Goal: Information Seeking & Learning: Check status

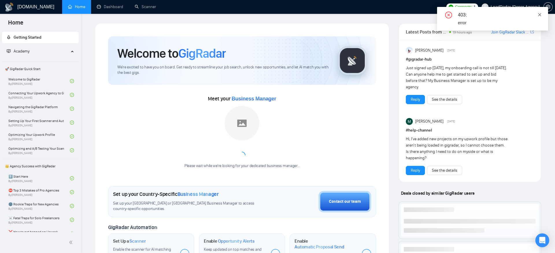
click at [539, 15] on icon "close" at bounding box center [539, 15] width 4 height 4
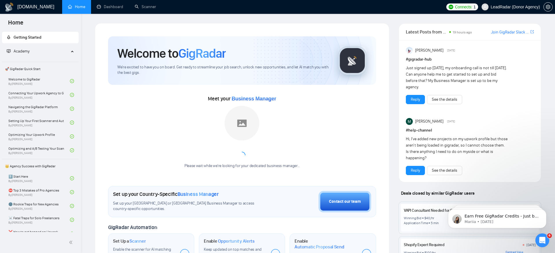
click at [395, 23] on div "Latest Posts from the GigRadar Community 19 hours ago [PERSON_NAME] Slack Commu…" at bounding box center [470, 216] width 152 height 386
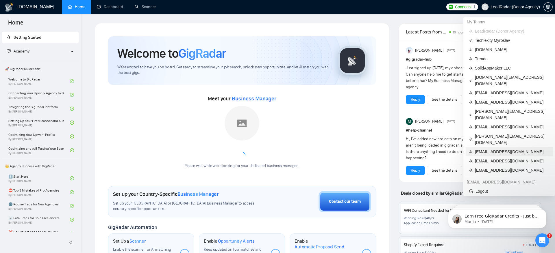
click at [515, 147] on li "[EMAIL_ADDRESS][DOMAIN_NAME]" at bounding box center [508, 151] width 87 height 9
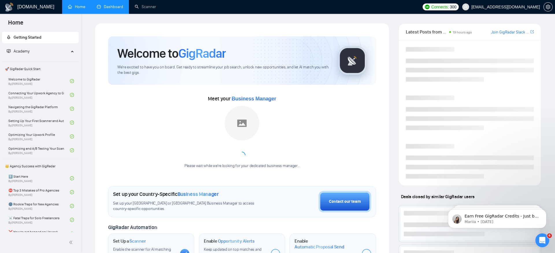
click at [104, 9] on link "Dashboard" at bounding box center [110, 6] width 26 height 5
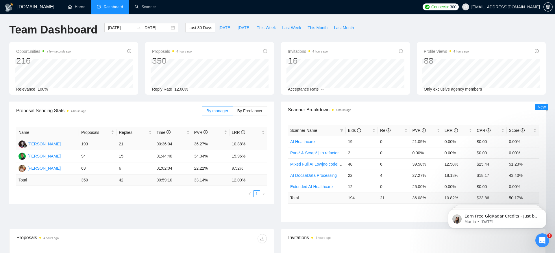
click at [75, 142] on td "[PERSON_NAME]" at bounding box center [47, 144] width 63 height 12
drag, startPoint x: 155, startPoint y: 140, endPoint x: 183, endPoint y: 141, distance: 28.0
click at [183, 141] on td "00:36:04" at bounding box center [173, 144] width 38 height 12
drag, startPoint x: 193, startPoint y: 144, endPoint x: 233, endPoint y: 144, distance: 40.4
click at [233, 144] on tr "[PERSON_NAME] 193 21 00:36:04 36.27% 10.88%" at bounding box center [141, 144] width 251 height 12
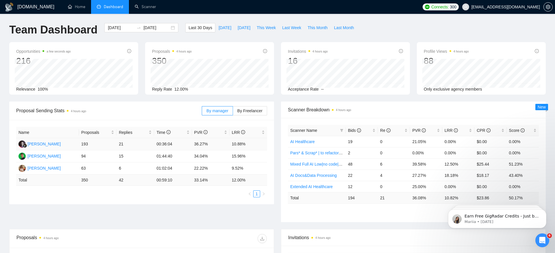
click at [192, 143] on td "36.27%" at bounding box center [211, 144] width 38 height 12
click at [237, 143] on td "10.88%" at bounding box center [248, 144] width 38 height 12
drag, startPoint x: 153, startPoint y: 156, endPoint x: 175, endPoint y: 156, distance: 21.1
click at [175, 156] on tr "[PERSON_NAME] 94 15 01:44:40 34.04% 15.96%" at bounding box center [141, 157] width 251 height 12
drag, startPoint x: 230, startPoint y: 168, endPoint x: 257, endPoint y: 168, distance: 27.7
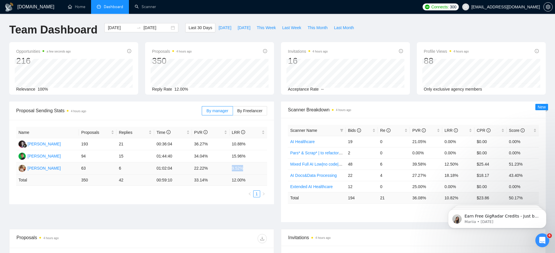
click at [257, 168] on td "9.52%" at bounding box center [248, 169] width 38 height 12
drag, startPoint x: 151, startPoint y: 168, endPoint x: 168, endPoint y: 164, distance: 18.0
click at [168, 165] on tr "[PERSON_NAME] 63 6 01:02:04 22.22% 9.52%" at bounding box center [141, 169] width 251 height 12
